Goal: Information Seeking & Learning: Understand process/instructions

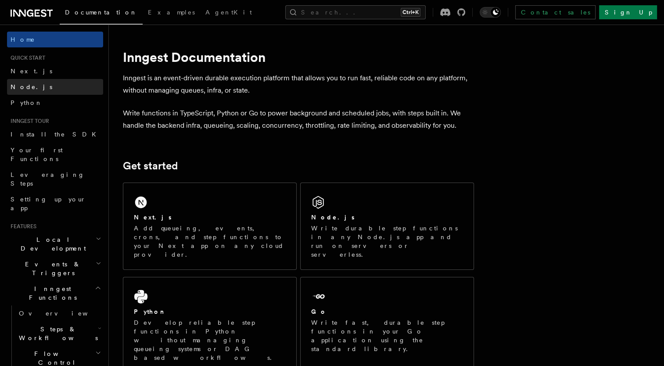
click at [42, 87] on link "Node.js" at bounding box center [55, 87] width 96 height 16
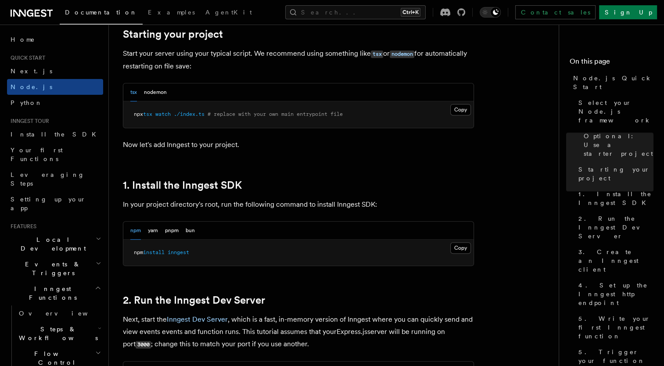
scroll to position [421, 0]
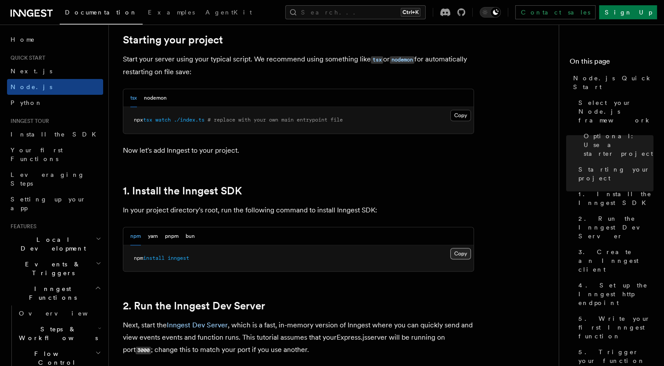
click at [458, 253] on button "Copy Copied" at bounding box center [460, 253] width 21 height 11
click at [36, 57] on span "Quick start" at bounding box center [26, 57] width 38 height 7
click at [30, 44] on link "Home" at bounding box center [55, 40] width 96 height 16
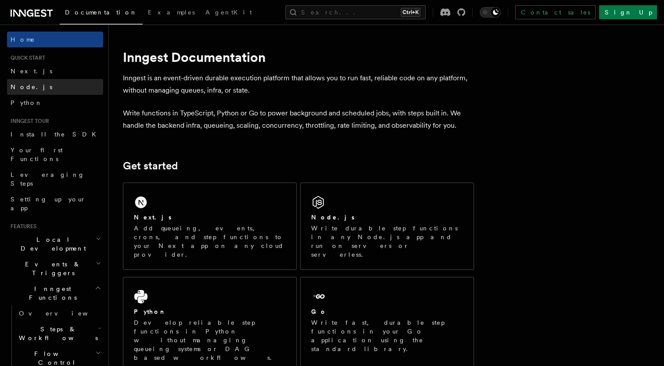
click at [36, 83] on link "Node.js" at bounding box center [55, 87] width 96 height 16
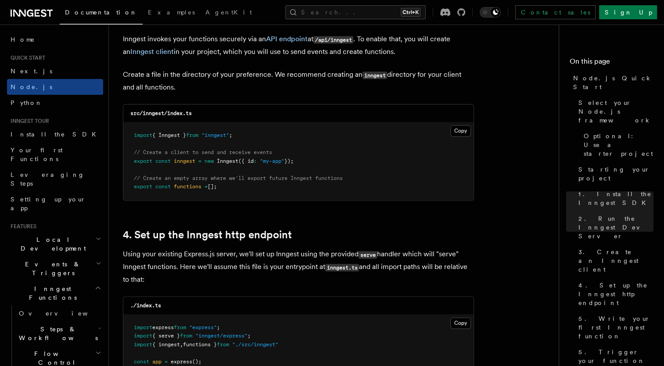
scroll to position [1134, 0]
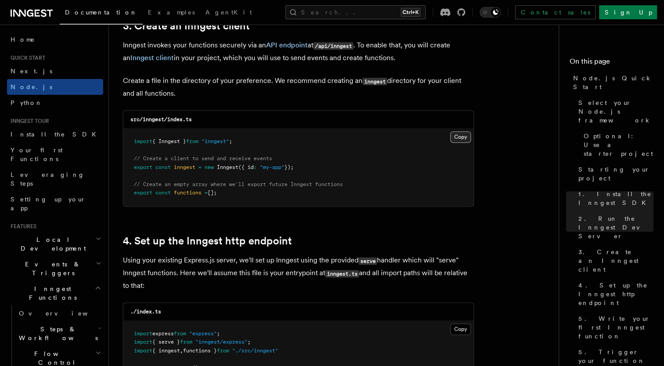
click at [454, 138] on button "Copy Copied" at bounding box center [460, 136] width 21 height 11
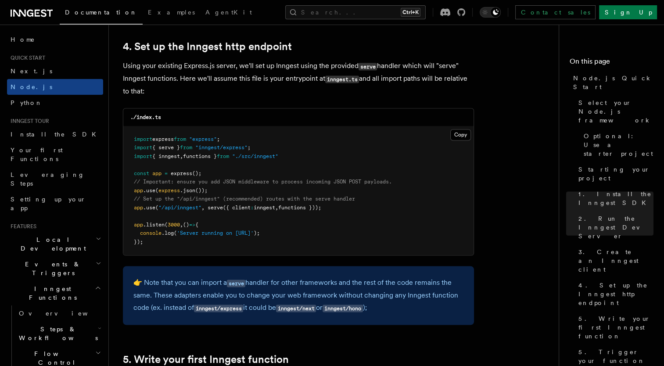
scroll to position [1352, 0]
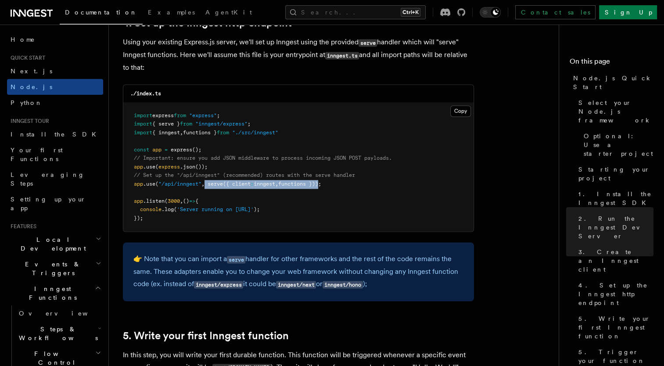
drag, startPoint x: 207, startPoint y: 183, endPoint x: 326, endPoint y: 186, distance: 119.4
click at [321, 186] on span "app .use ( "/api/inngest" , serve ({ client : inngest , functions }));" at bounding box center [227, 184] width 187 height 6
copy span "serve ({ client : inngest , functions })"
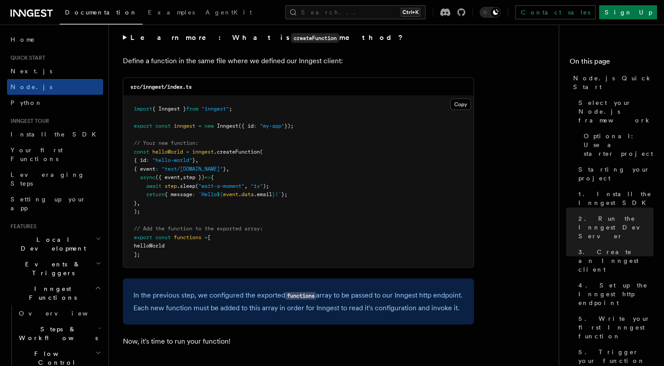
scroll to position [1787, 0]
